Goal: Information Seeking & Learning: Learn about a topic

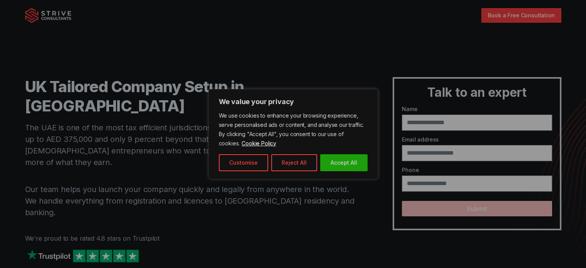
click at [275, 59] on div at bounding box center [293, 134] width 586 height 268
click at [342, 161] on button "Accept All" at bounding box center [343, 162] width 47 height 17
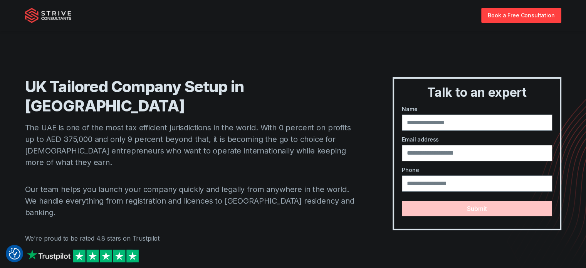
click at [50, 16] on img at bounding box center [48, 15] width 46 height 15
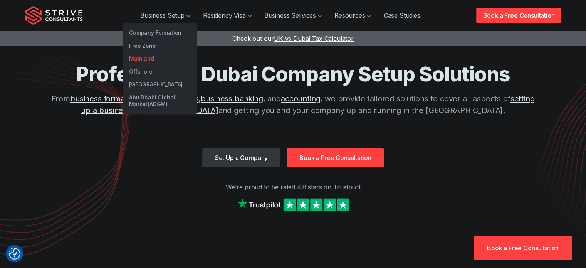
click at [145, 59] on link "Mainland" at bounding box center [160, 58] width 74 height 13
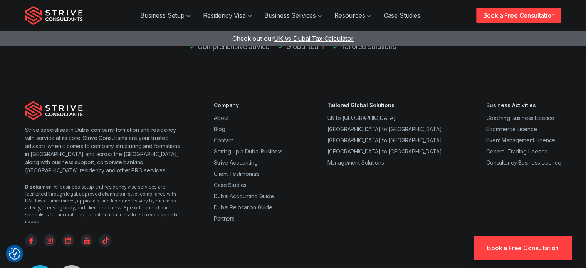
scroll to position [1890, 0]
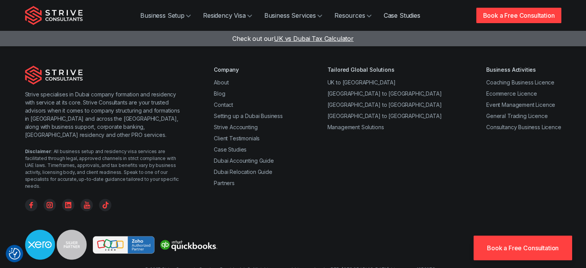
click at [405, 14] on link "Case Studies" at bounding box center [402, 15] width 49 height 15
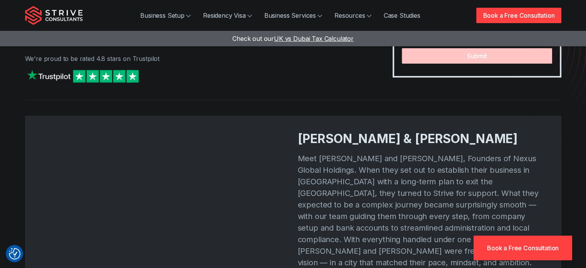
scroll to position [270, 0]
